Goal: Transaction & Acquisition: Purchase product/service

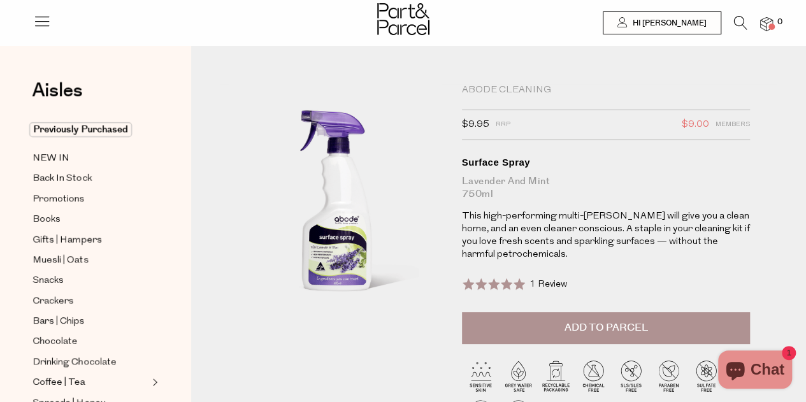
click at [735, 21] on icon at bounding box center [740, 23] width 13 height 14
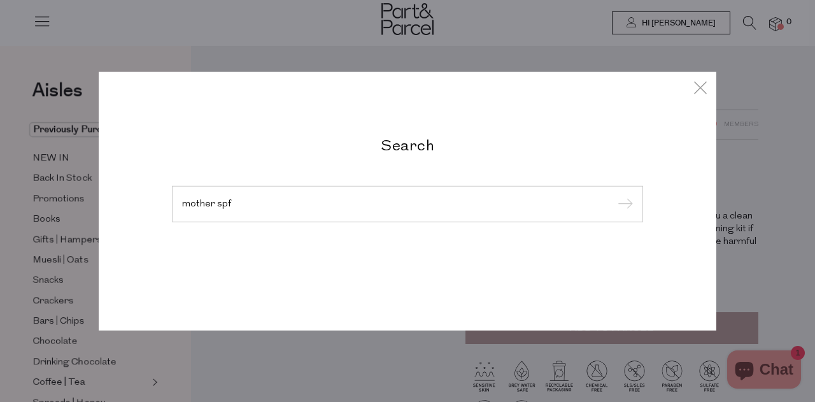
type input "mother spf"
click at [614, 195] on input "submit" at bounding box center [623, 204] width 19 height 19
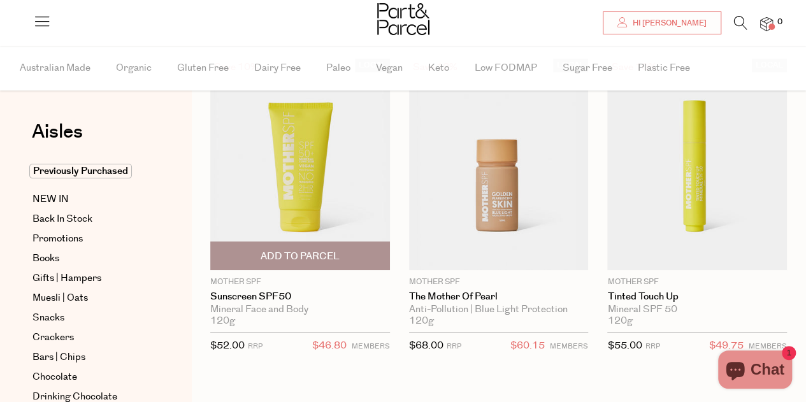
scroll to position [64, 0]
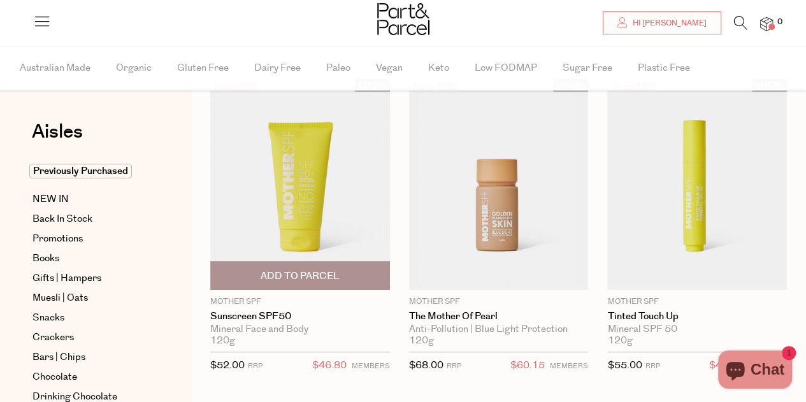
click at [285, 188] on img at bounding box center [300, 184] width 180 height 212
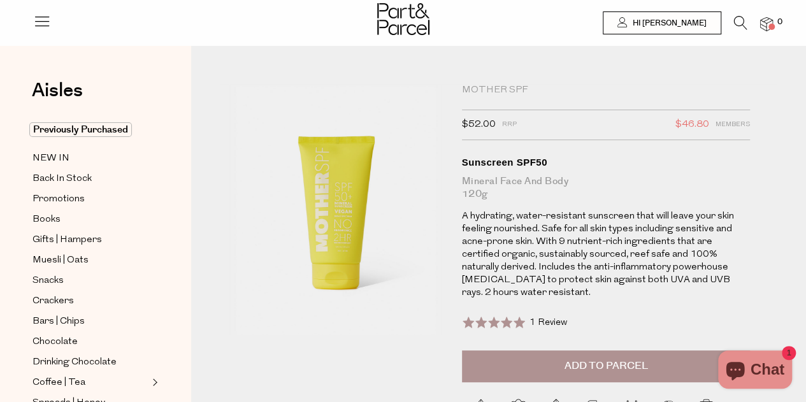
drag, startPoint x: 733, startPoint y: 18, endPoint x: 736, endPoint y: 25, distance: 7.1
click at [733, 19] on li at bounding box center [734, 26] width 26 height 20
click at [738, 25] on icon at bounding box center [740, 23] width 13 height 14
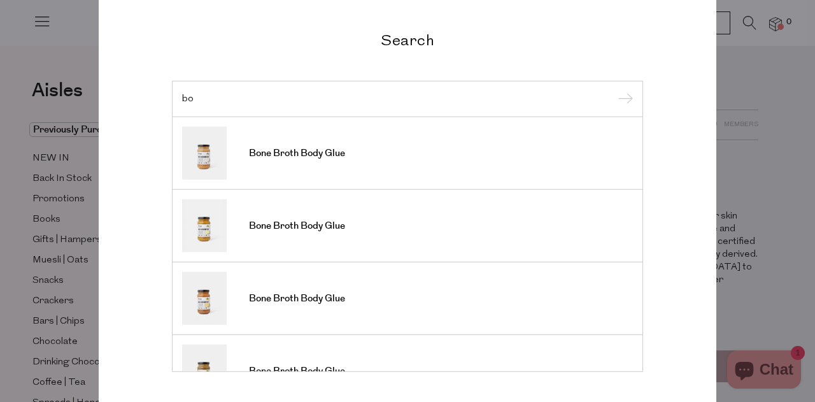
type input "b"
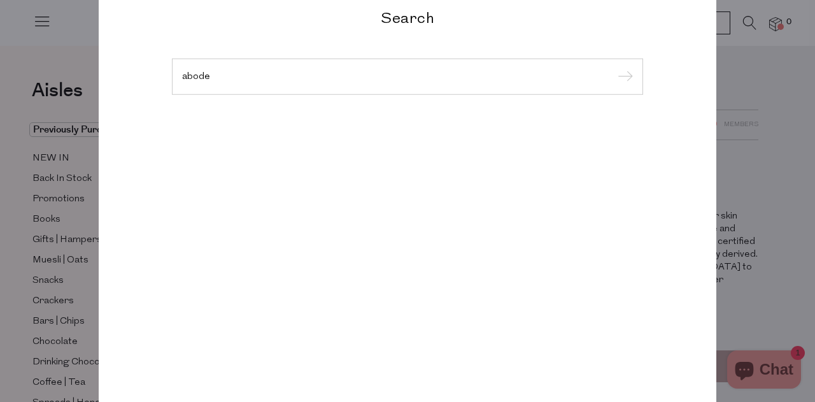
type input "abode"
click at [614, 68] on input "submit" at bounding box center [623, 77] width 19 height 19
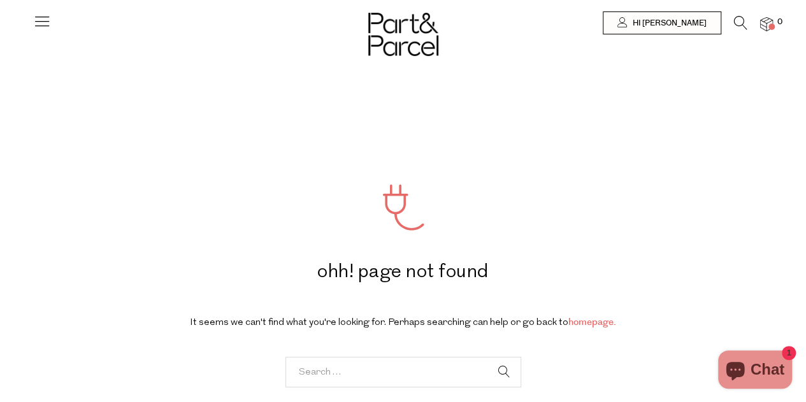
click at [735, 22] on icon at bounding box center [740, 23] width 13 height 14
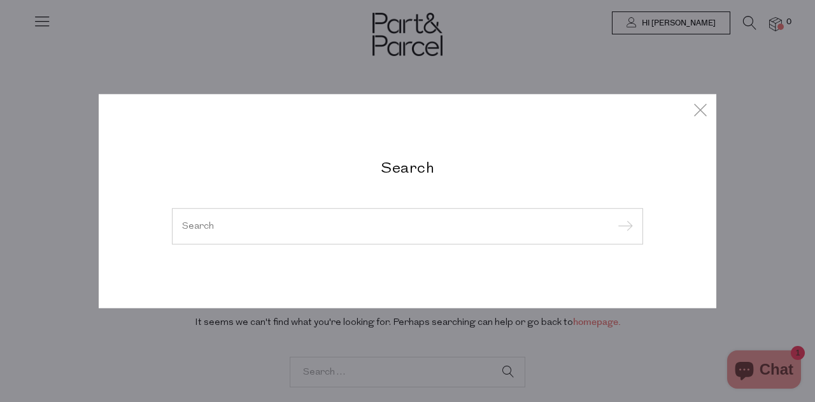
click at [733, 27] on div "Search" at bounding box center [407, 201] width 745 height 402
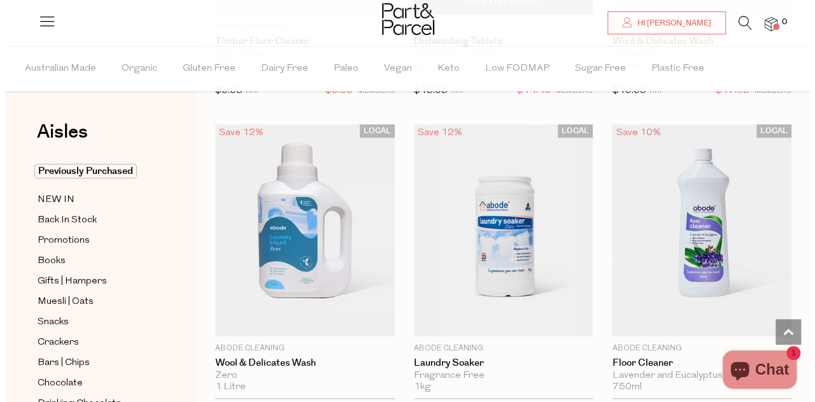
scroll to position [191, 0]
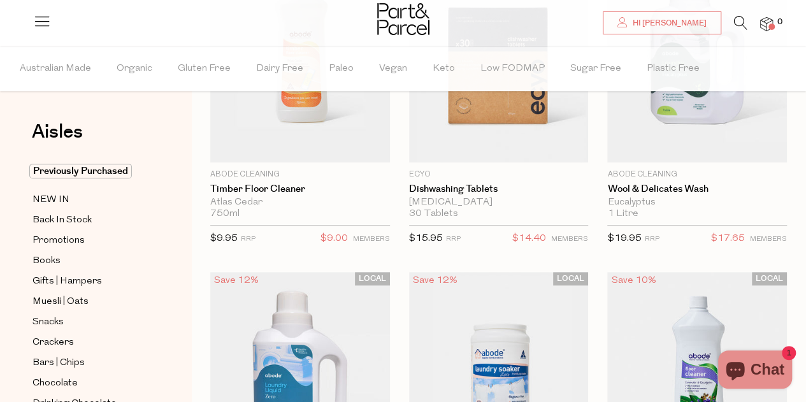
click at [741, 23] on icon at bounding box center [740, 23] width 13 height 14
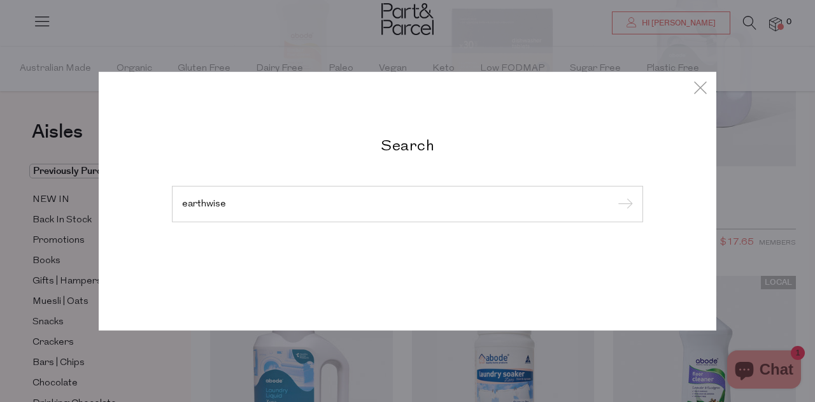
type input "earthwise"
click at [614, 195] on input "submit" at bounding box center [623, 204] width 19 height 19
